Goal: Navigation & Orientation: Understand site structure

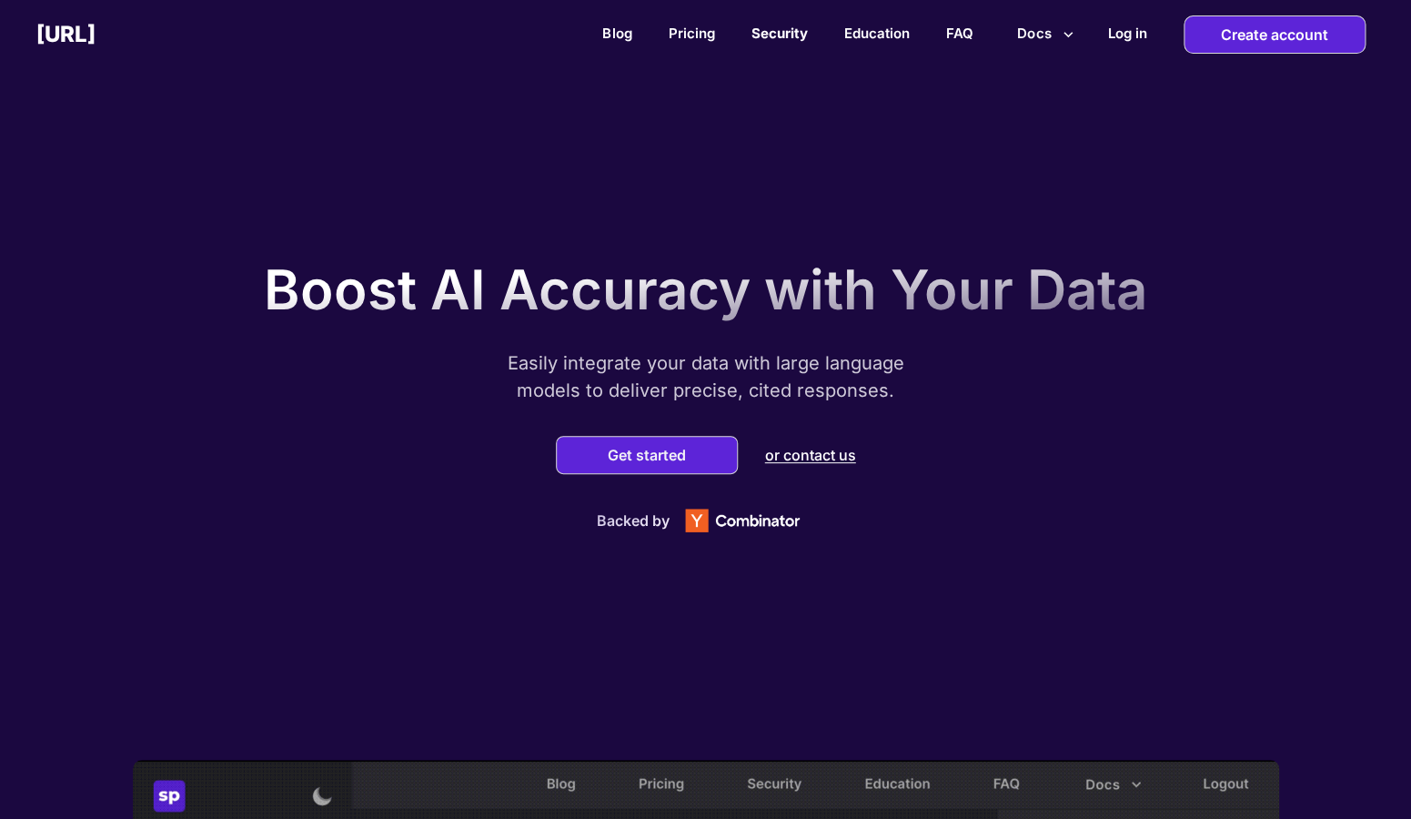
click at [798, 36] on link "Security" at bounding box center [778, 33] width 56 height 17
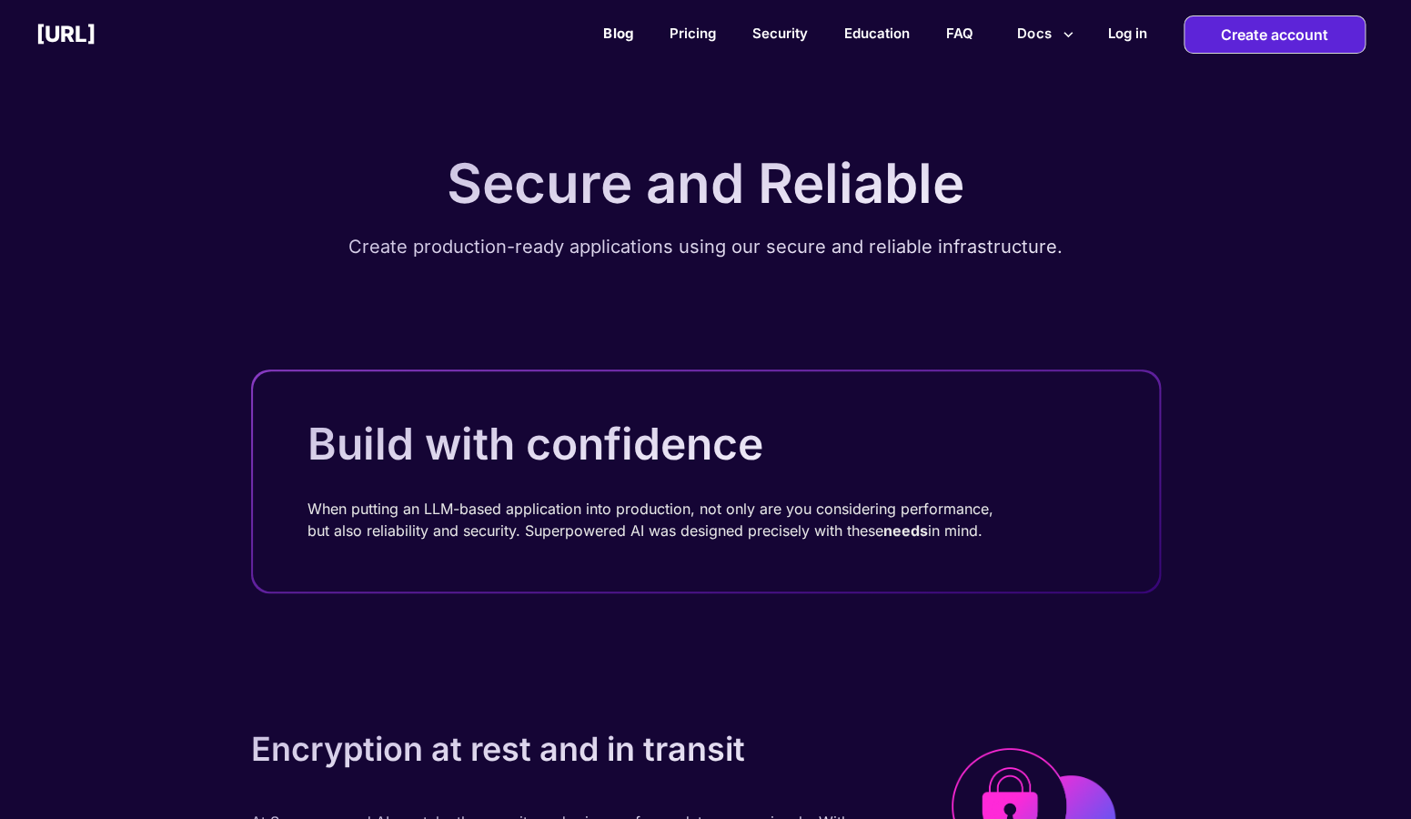
click at [614, 27] on link "Blog" at bounding box center [617, 33] width 29 height 17
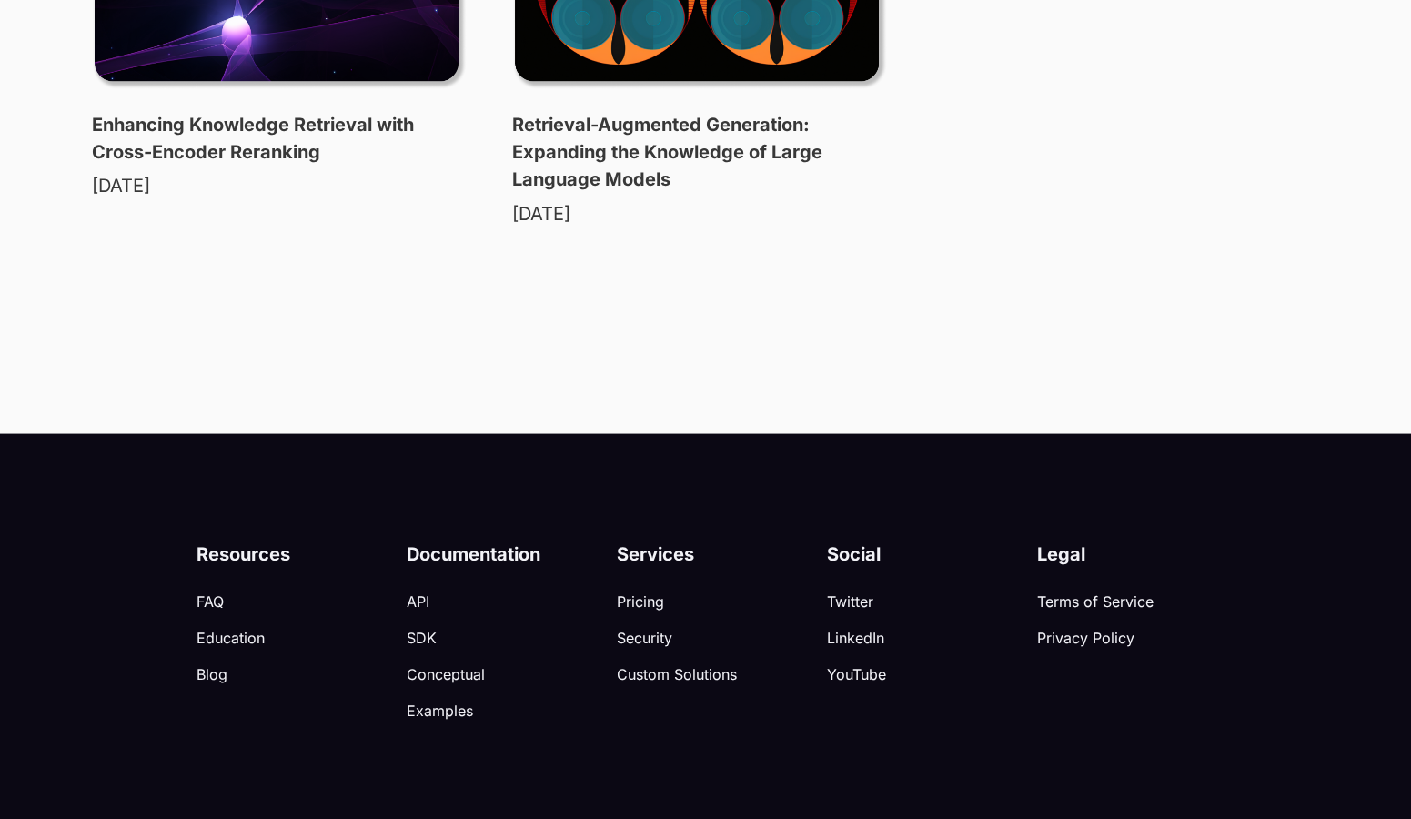
scroll to position [2303, 0]
click at [648, 667] on p "Custom Solutions" at bounding box center [722, 673] width 210 height 18
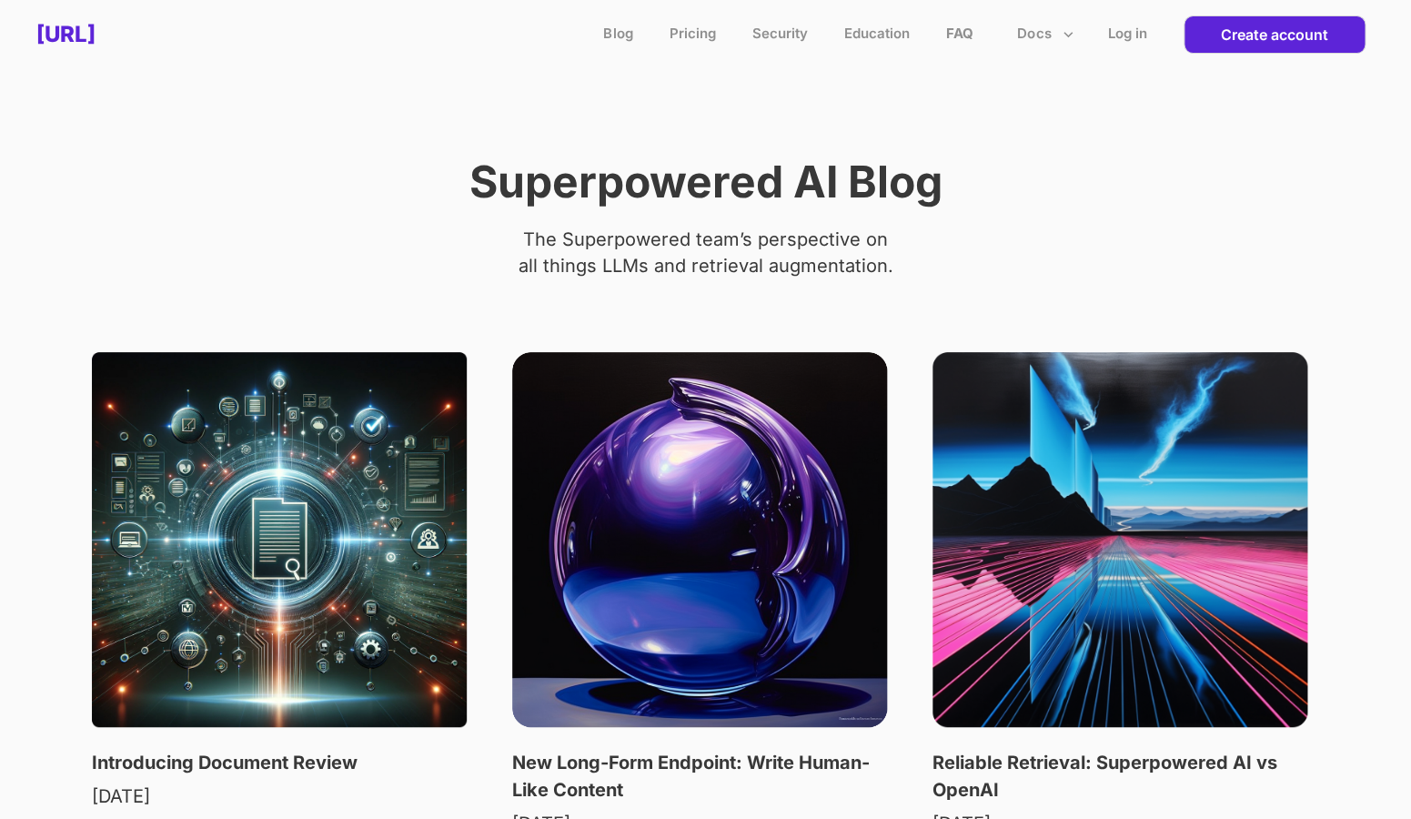
click at [945, 28] on link "FAQ" at bounding box center [958, 33] width 27 height 17
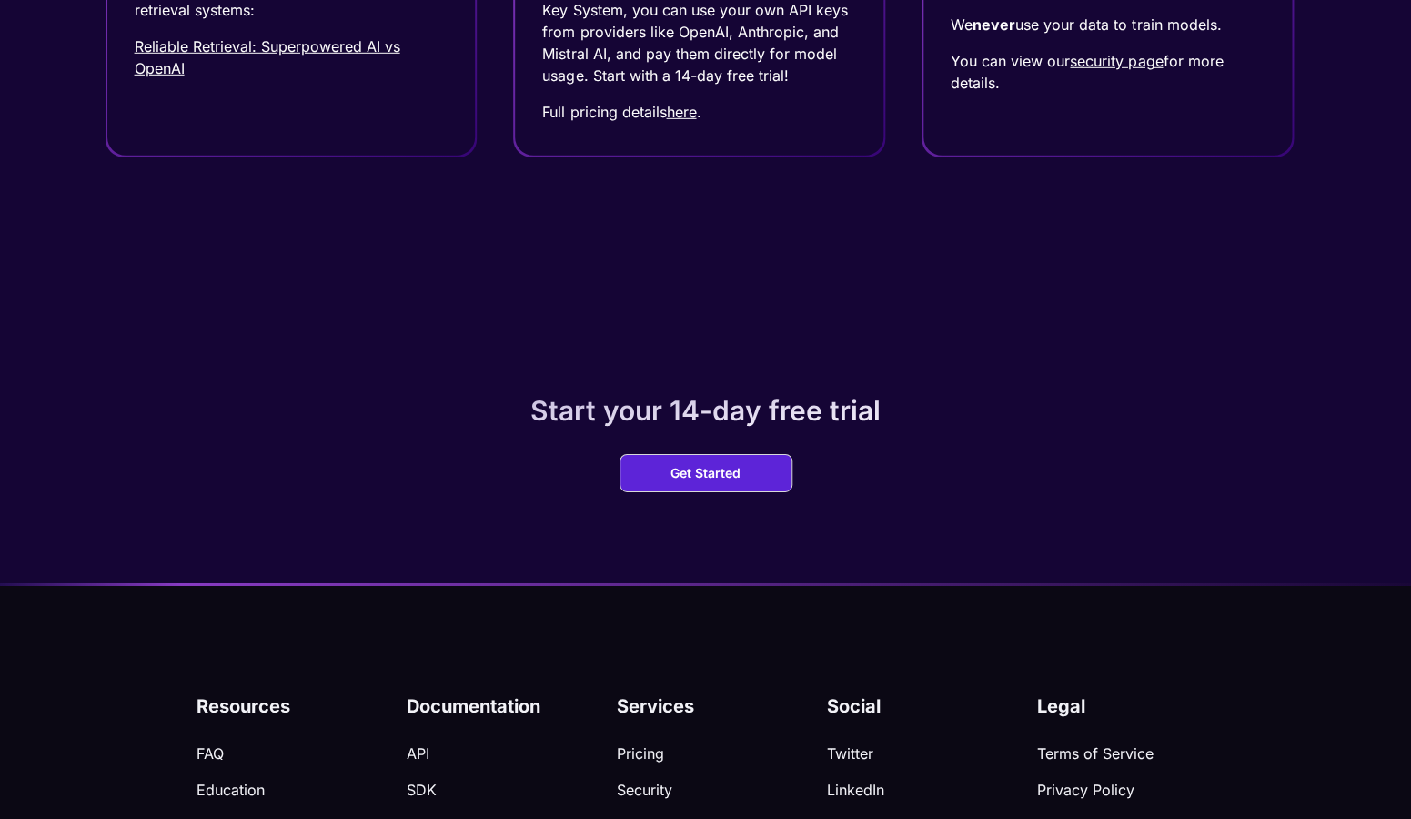
scroll to position [2396, 0]
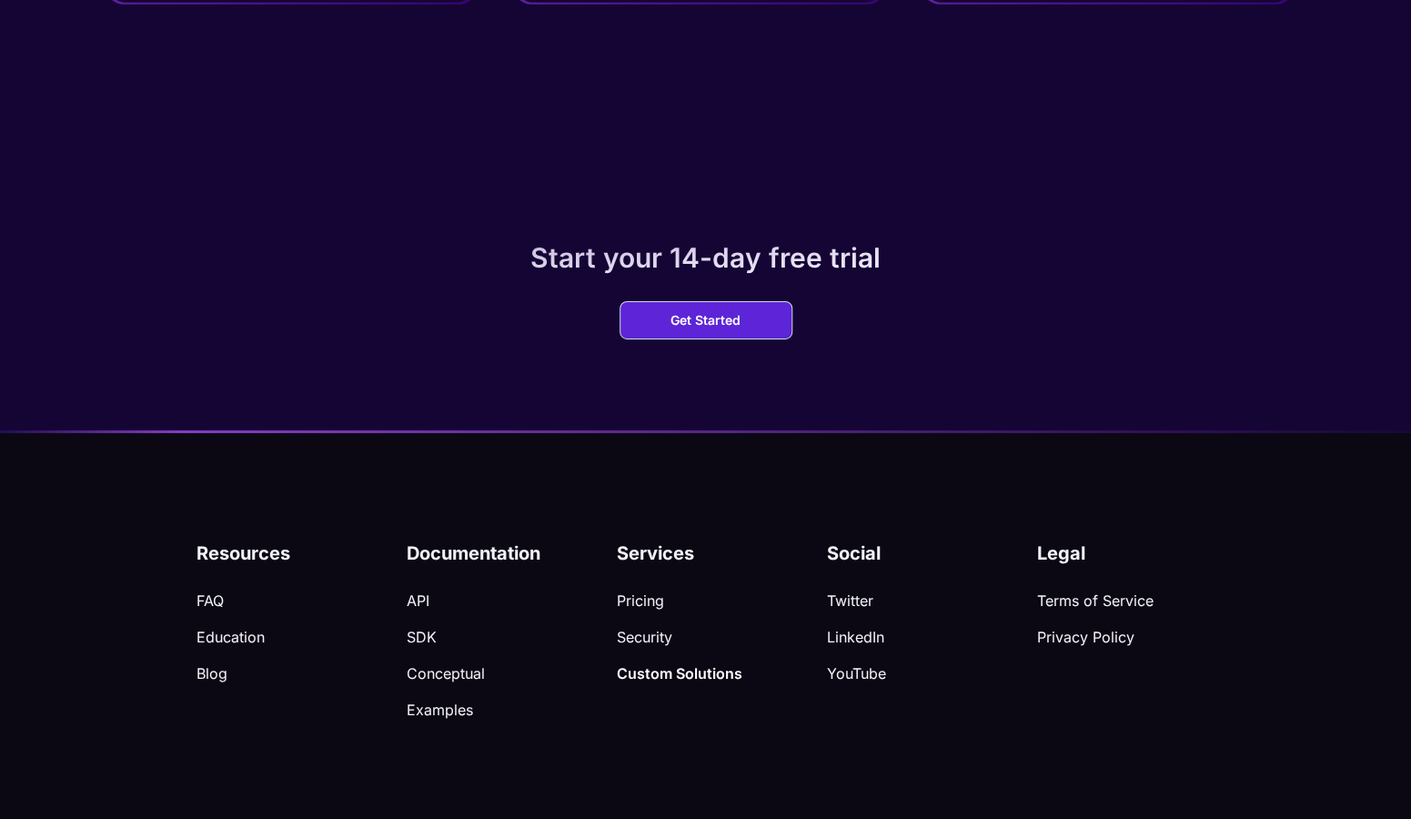
click at [622, 671] on p "Custom Solutions" at bounding box center [722, 673] width 210 height 18
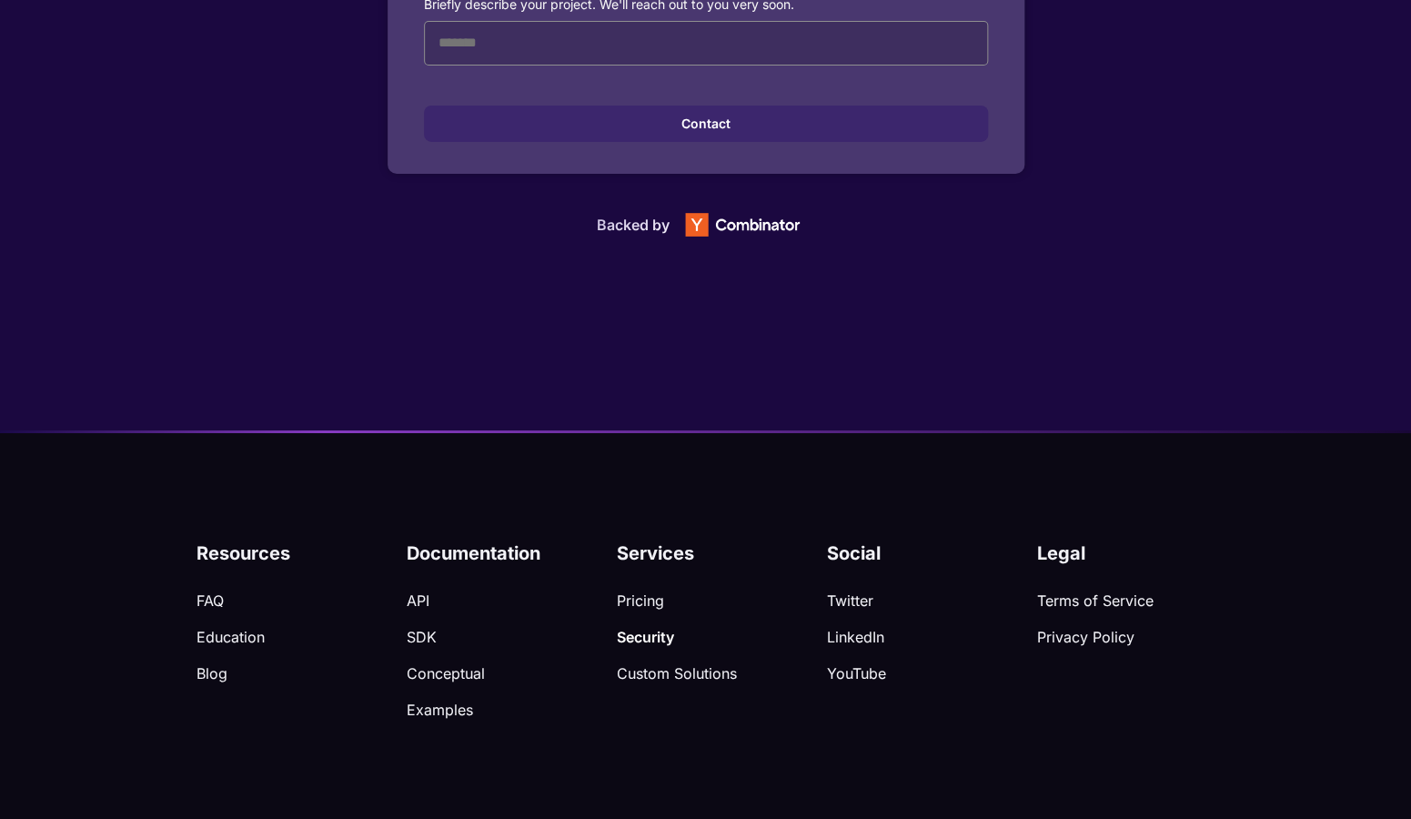
click at [637, 635] on p "Security" at bounding box center [722, 637] width 210 height 18
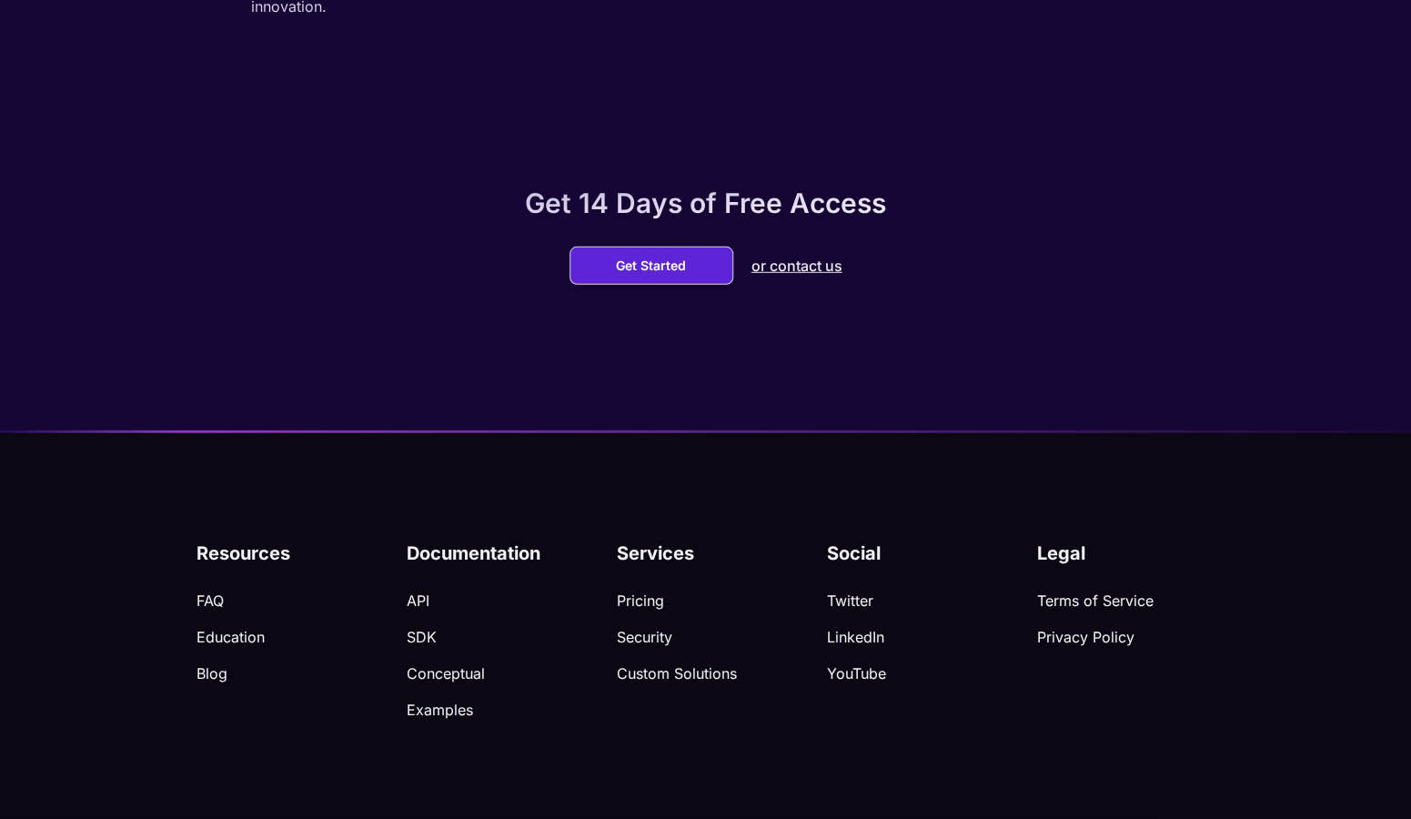
scroll to position [1949, 0]
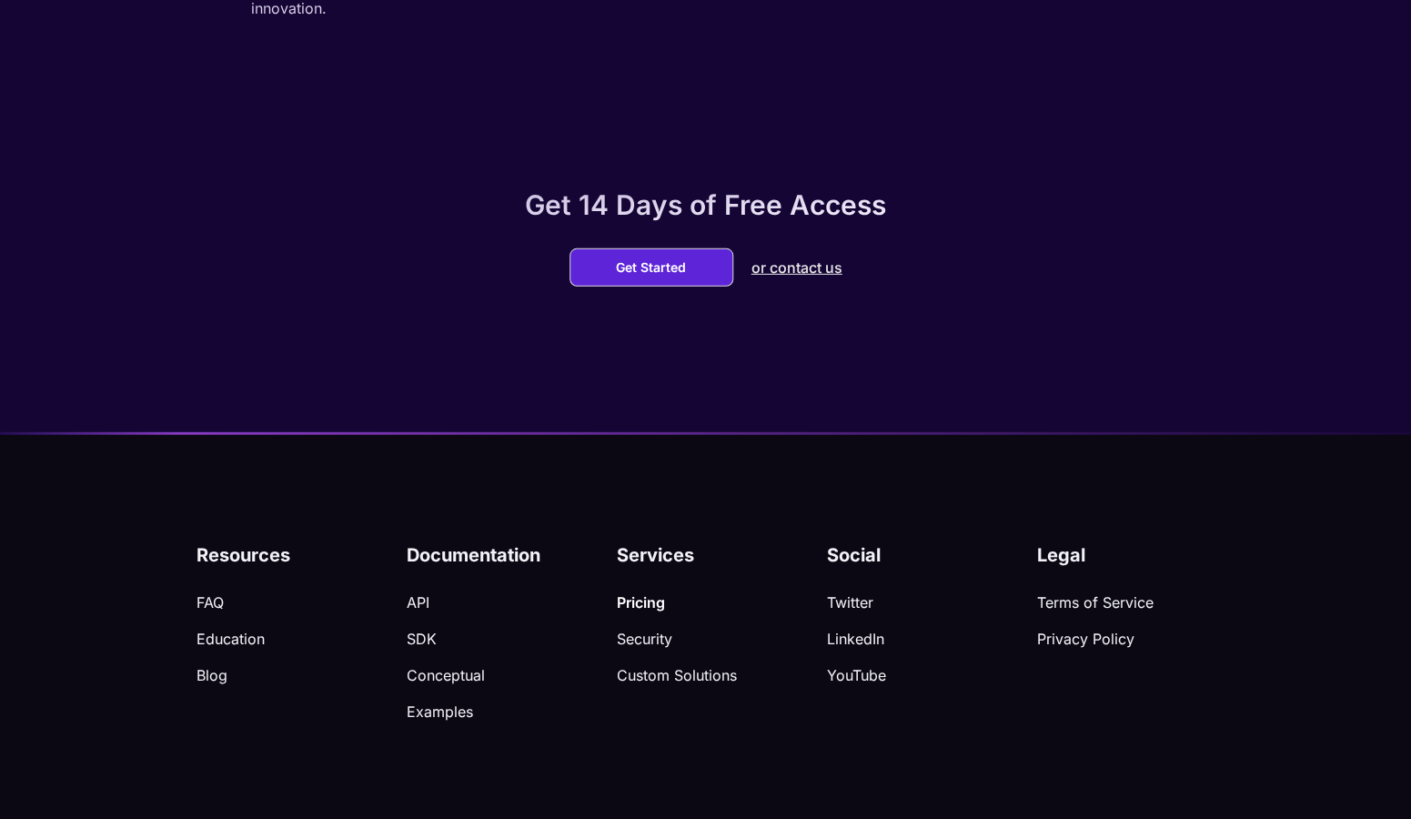
click at [634, 603] on p "Pricing" at bounding box center [722, 602] width 210 height 18
